Goal: Information Seeking & Learning: Learn about a topic

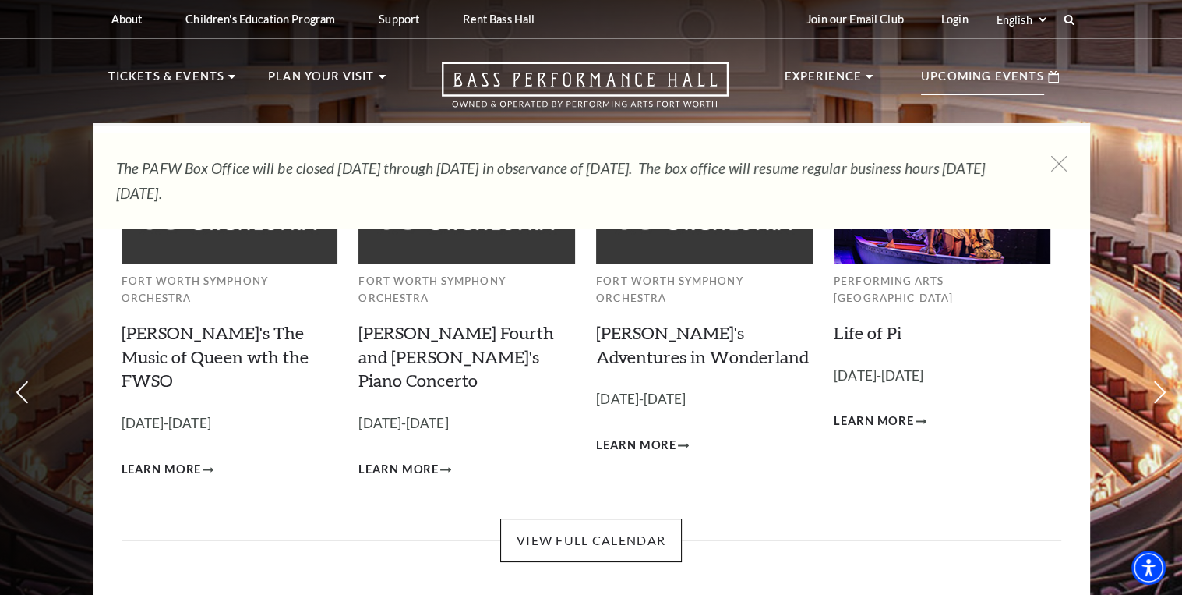
click at [958, 78] on p "Upcoming Events" at bounding box center [982, 81] width 123 height 28
click at [992, 80] on p "Upcoming Events" at bounding box center [982, 81] width 123 height 28
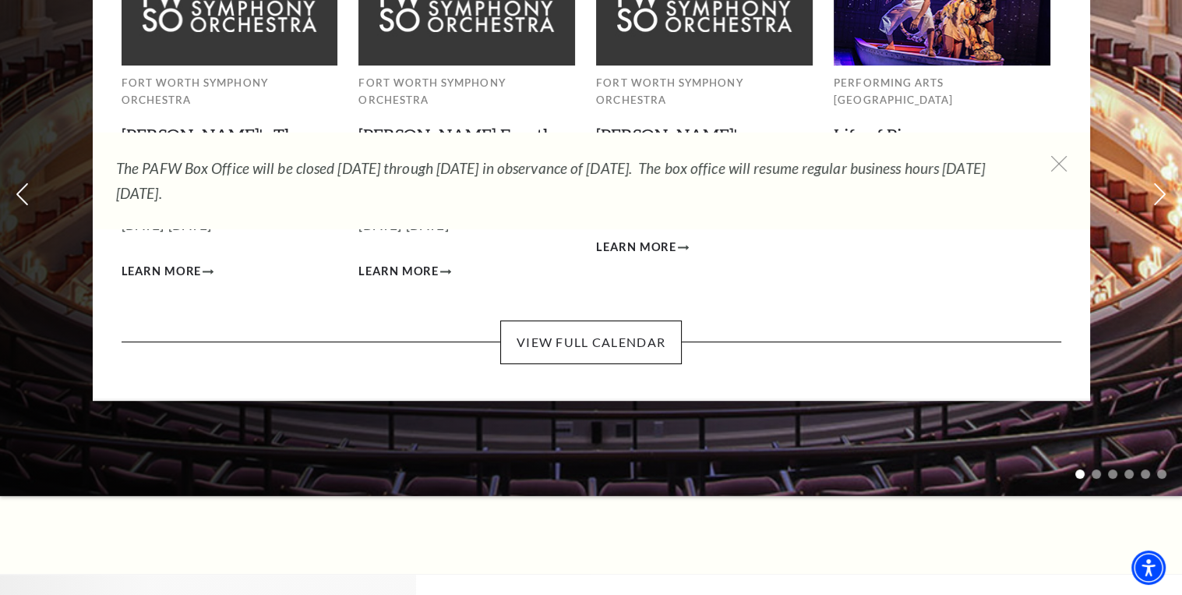
scroll to position [234, 0]
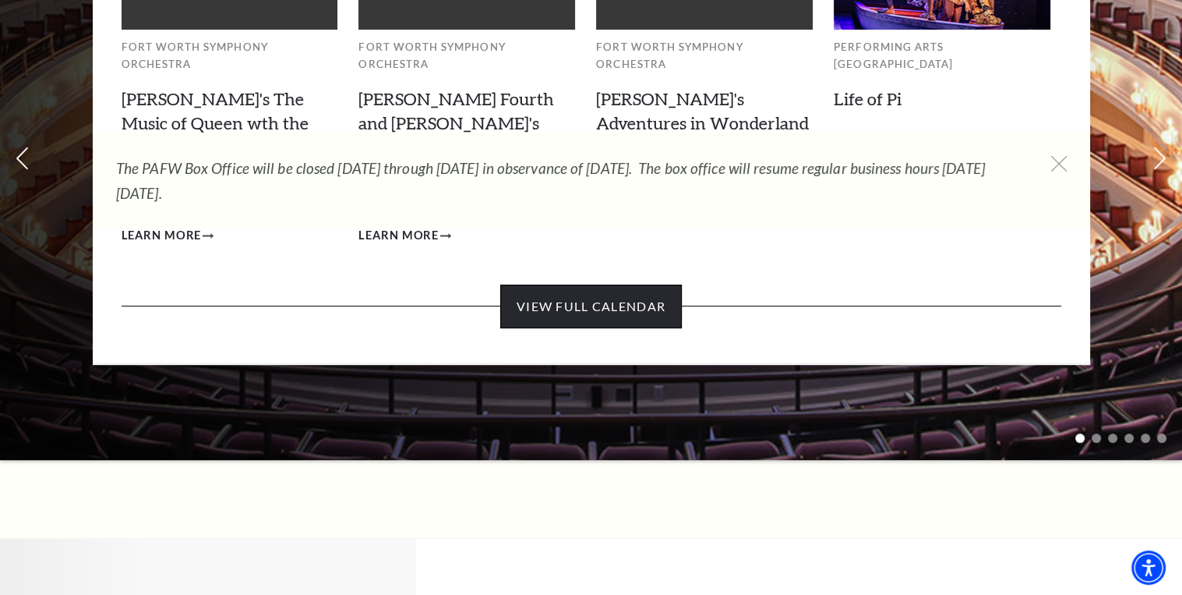
click at [557, 285] on link "View Full Calendar" at bounding box center [591, 307] width 182 height 44
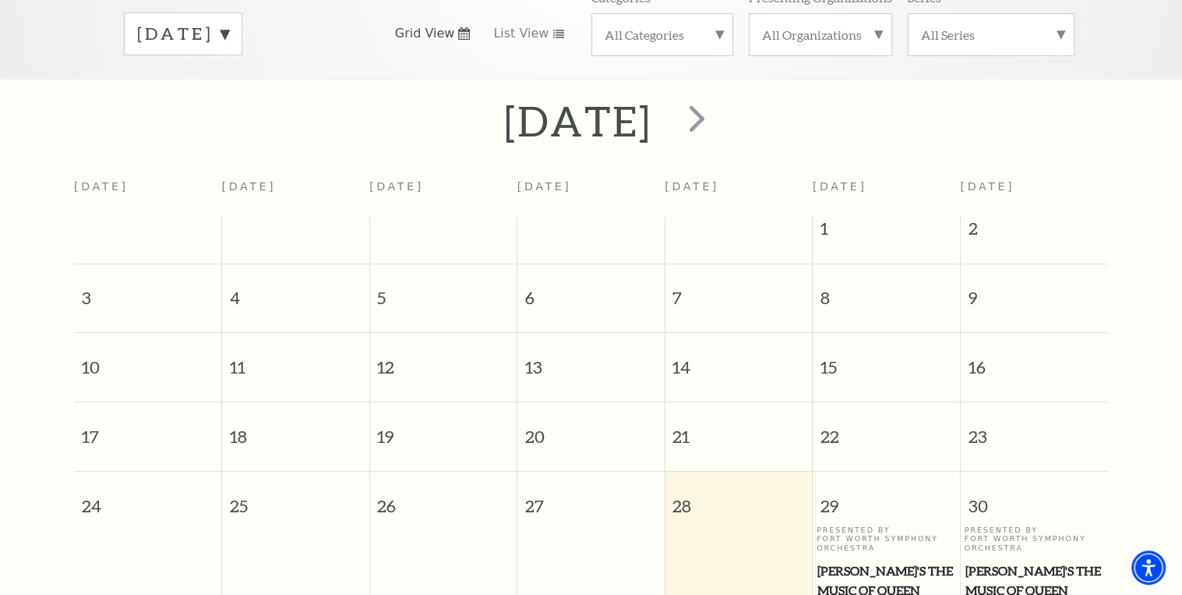
scroll to position [59, 0]
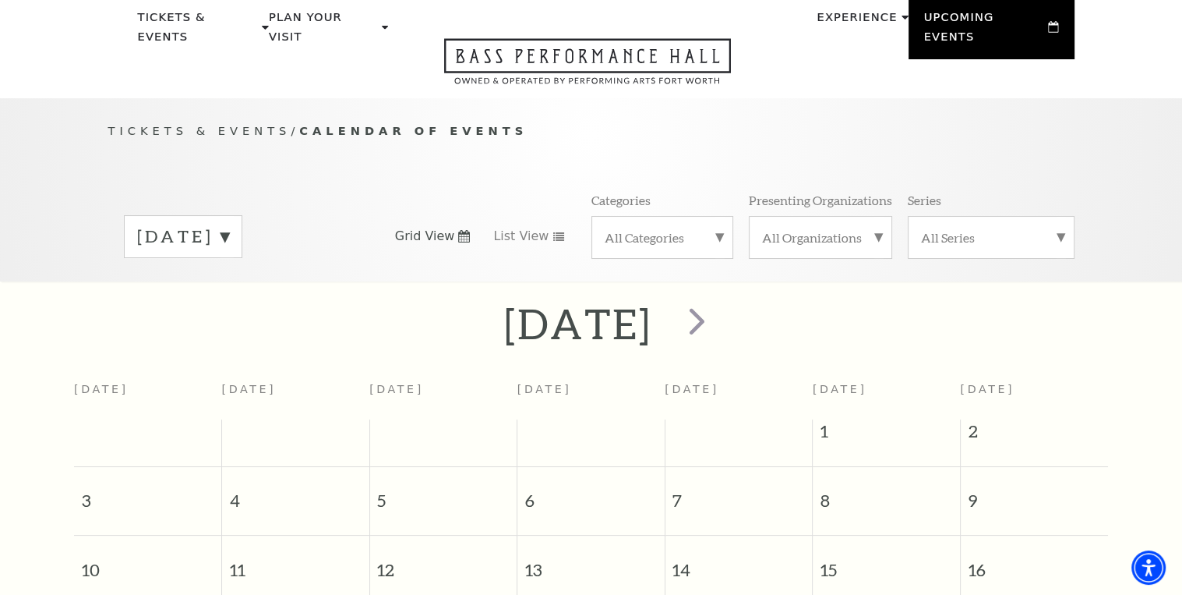
click at [229, 224] on label "[DATE]" at bounding box center [183, 236] width 92 height 24
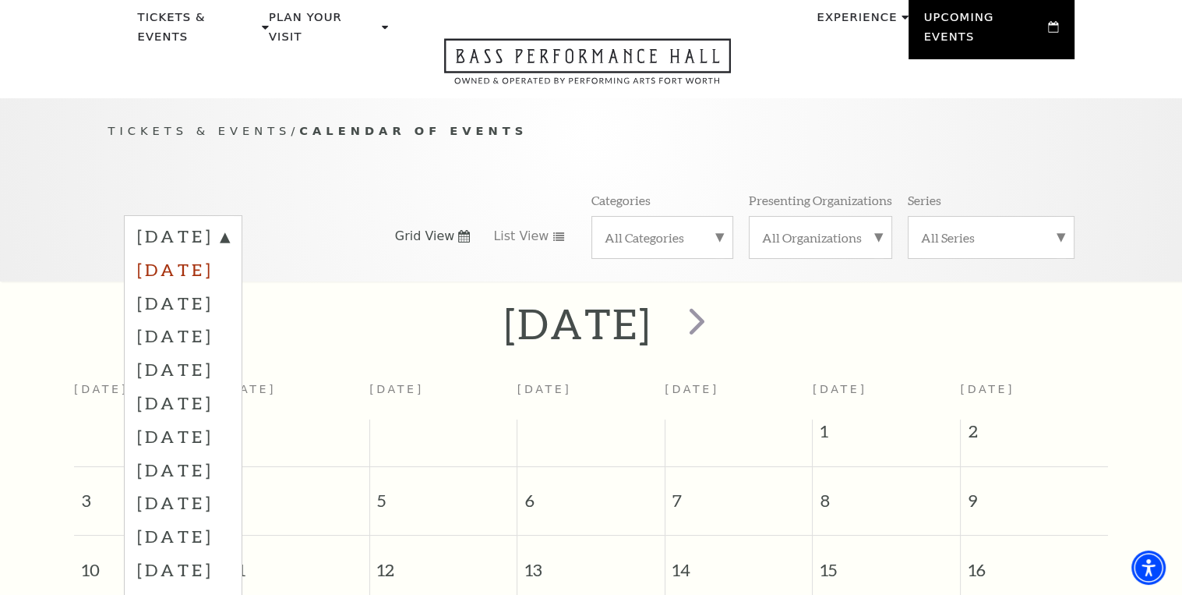
click at [229, 256] on label "September 2025" at bounding box center [183, 270] width 92 height 34
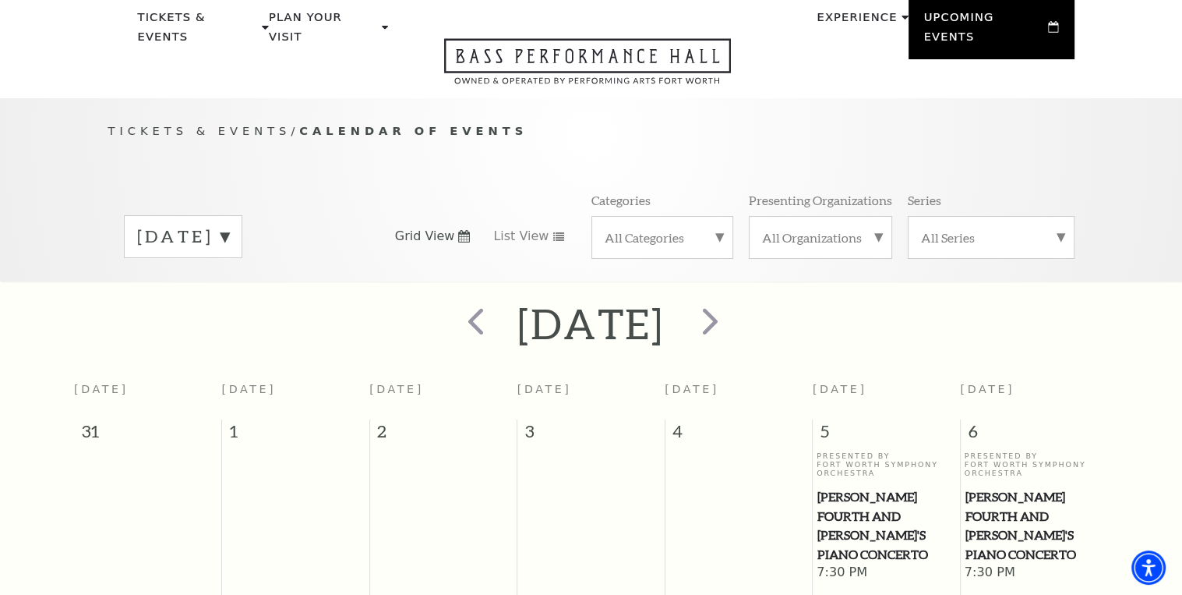
click at [229, 224] on label "September 2025" at bounding box center [183, 236] width 92 height 24
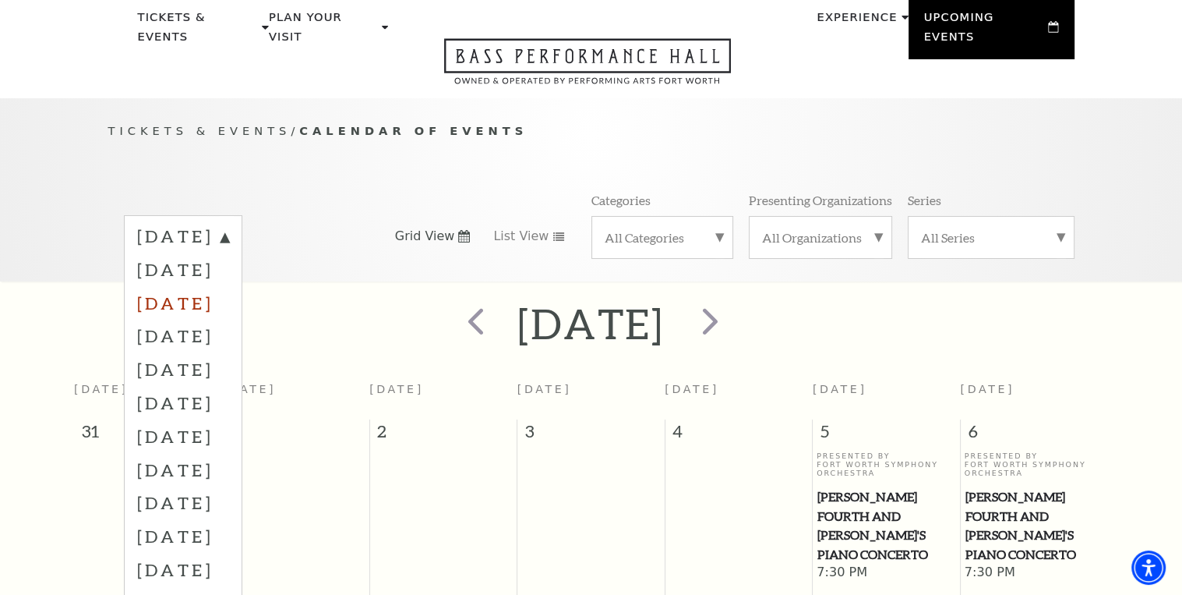
click at [229, 286] on label "October 2025" at bounding box center [183, 303] width 92 height 34
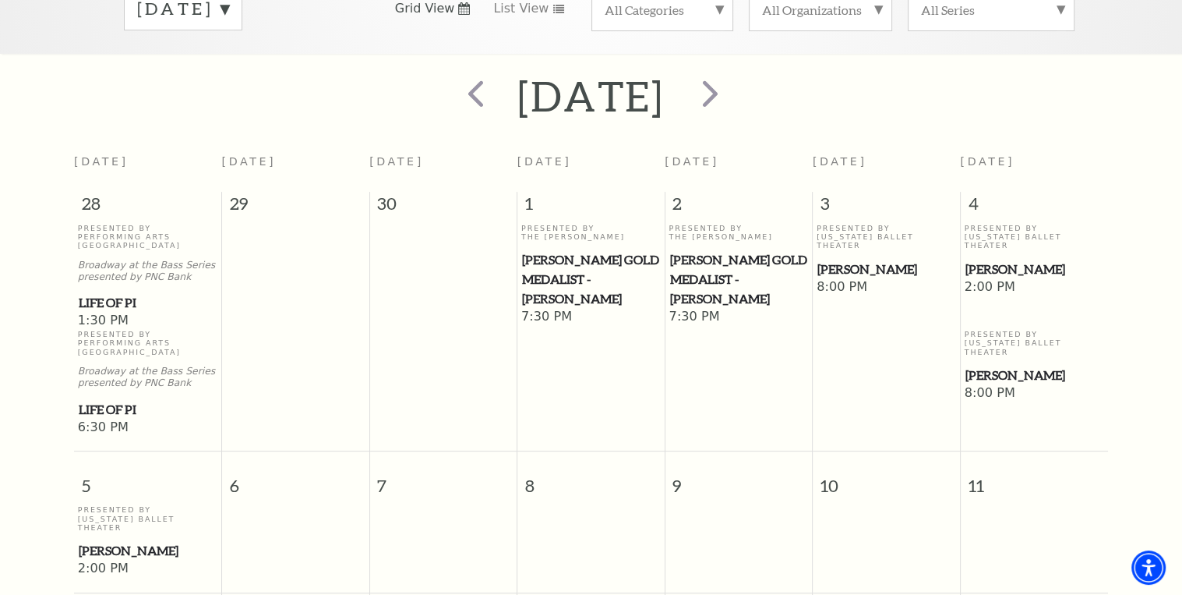
scroll to position [0, 0]
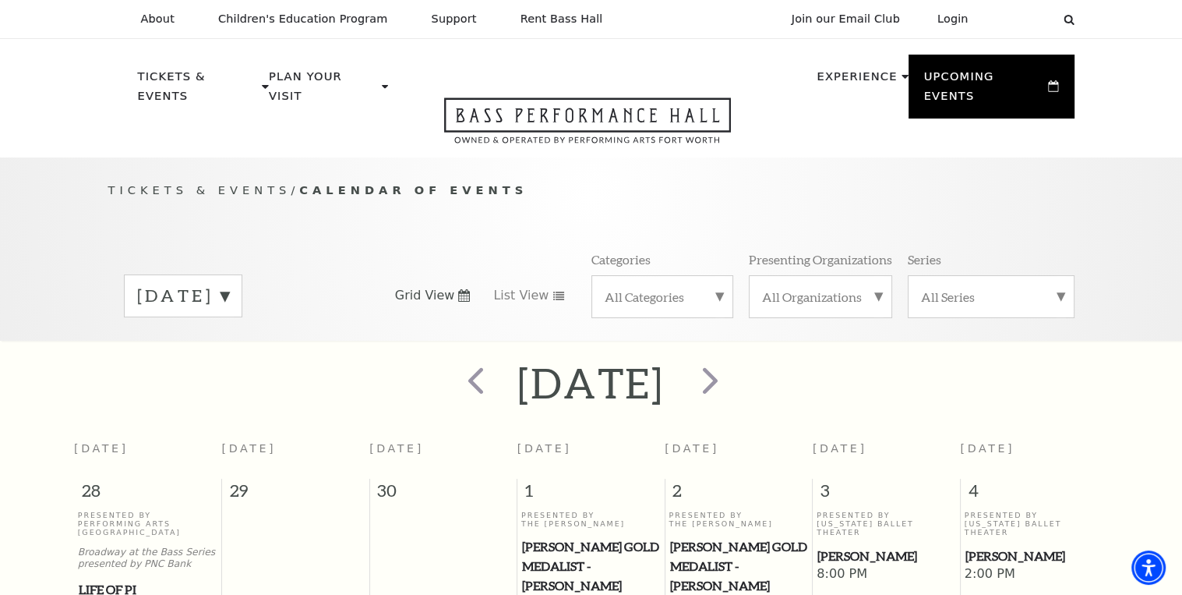
click at [229, 284] on label "October 2025" at bounding box center [183, 296] width 92 height 24
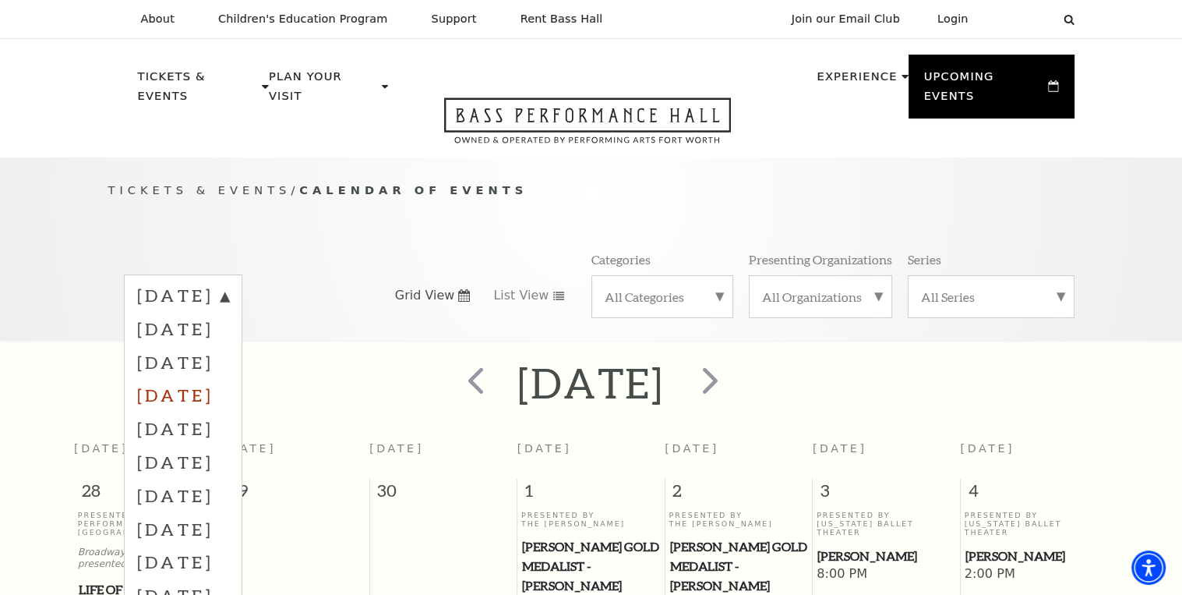
click at [217, 378] on label "November 2025" at bounding box center [183, 395] width 92 height 34
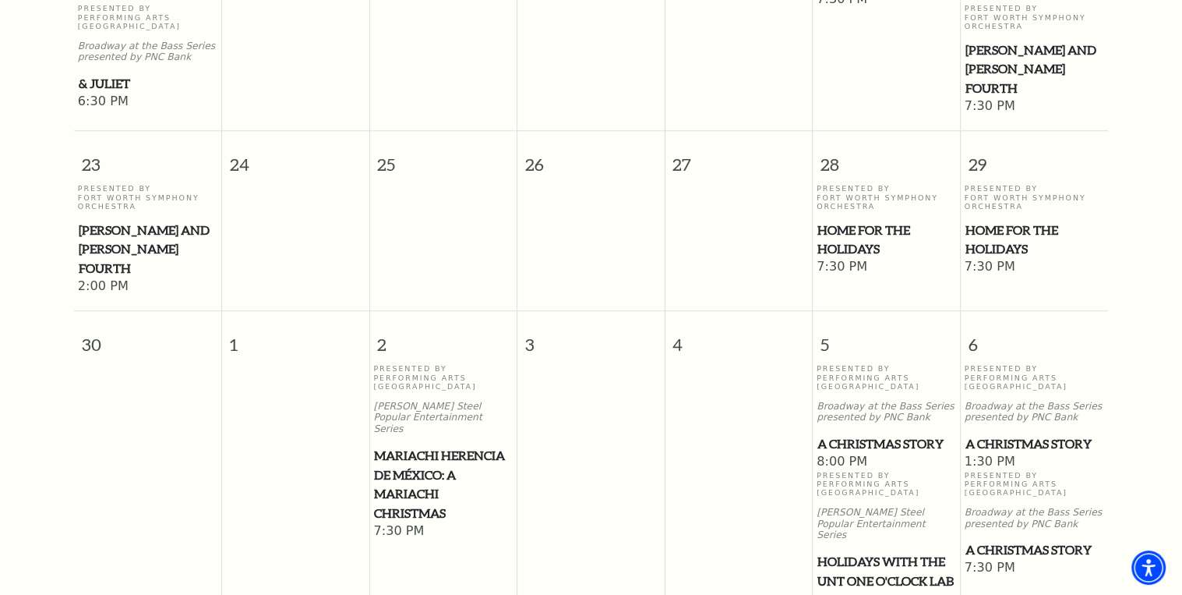
scroll to position [1618, 0]
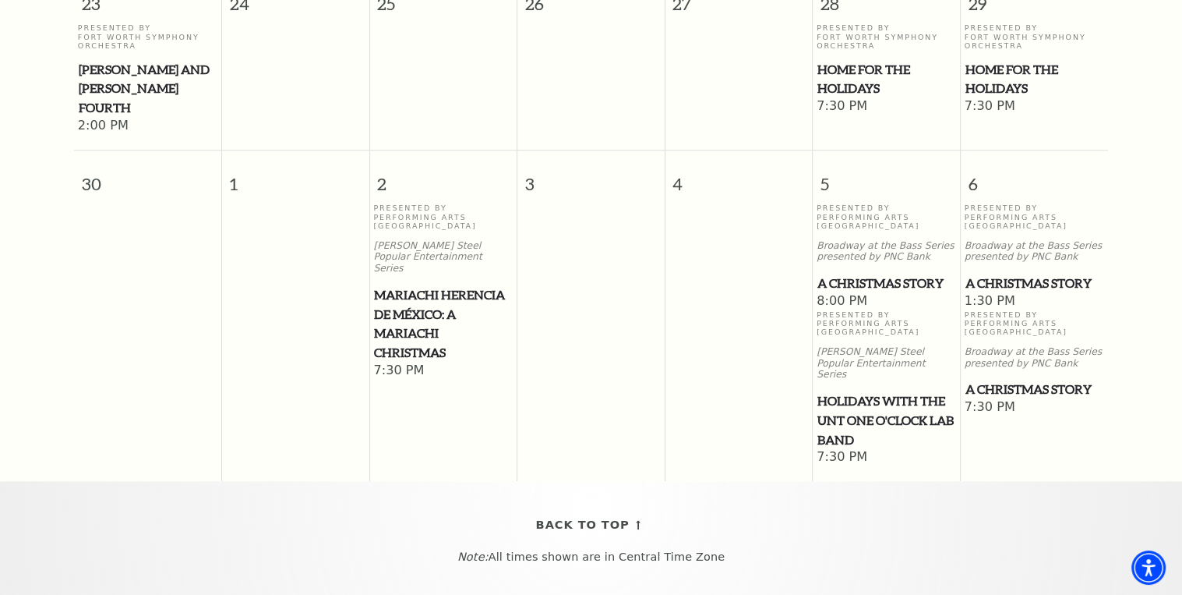
click at [399, 288] on span "Mariachi Herencia de México: A Mariachi Christmas" at bounding box center [443, 323] width 138 height 77
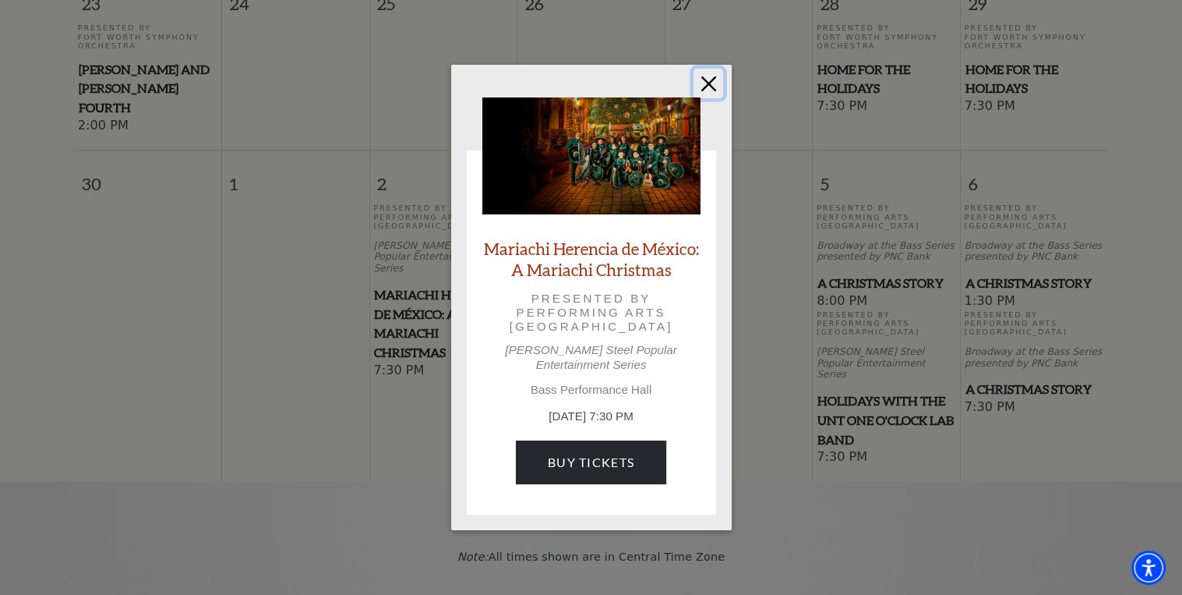
click at [703, 94] on button "Close" at bounding box center [709, 84] width 30 height 30
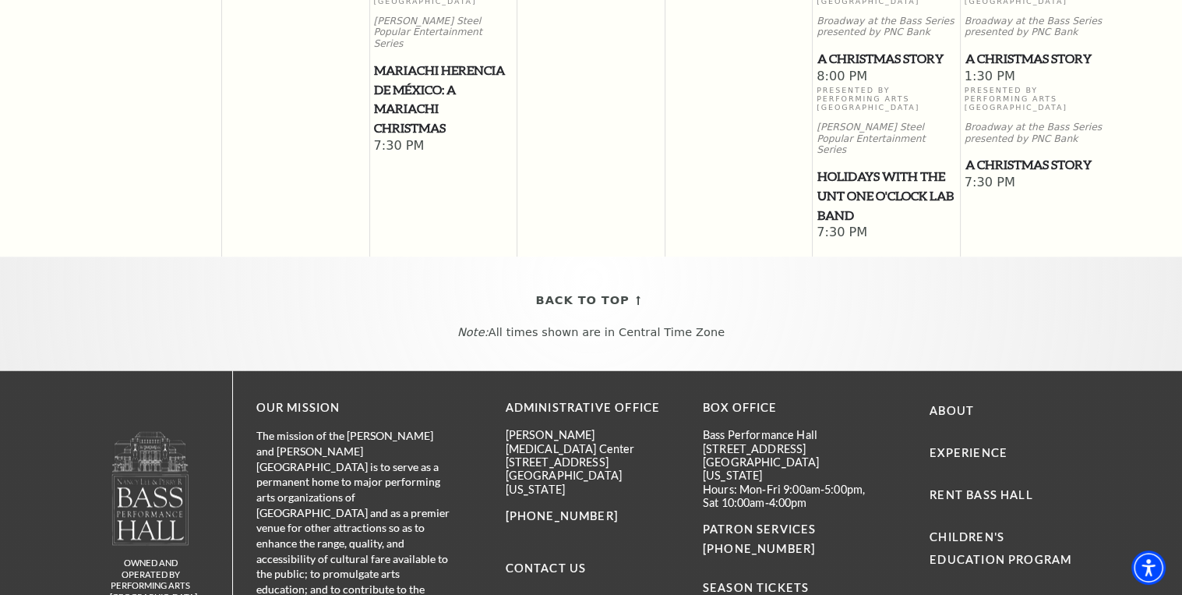
scroll to position [1852, 0]
